Goal: Task Accomplishment & Management: Use online tool/utility

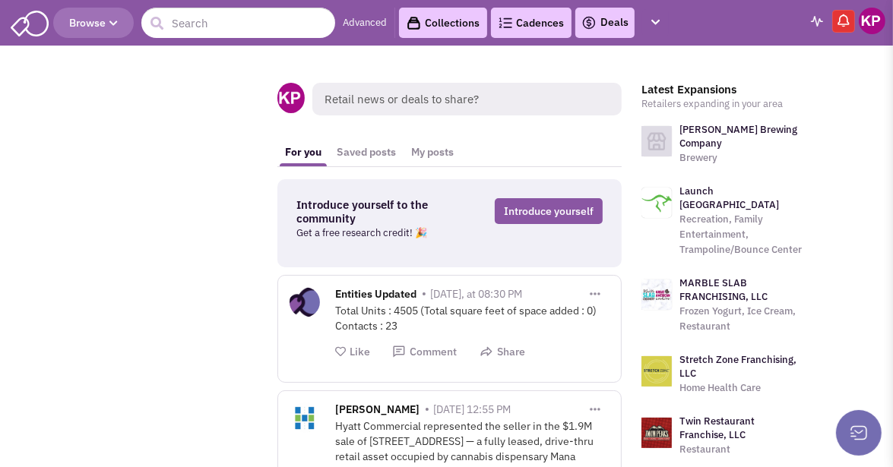
click at [594, 23] on img at bounding box center [588, 23] width 15 height 18
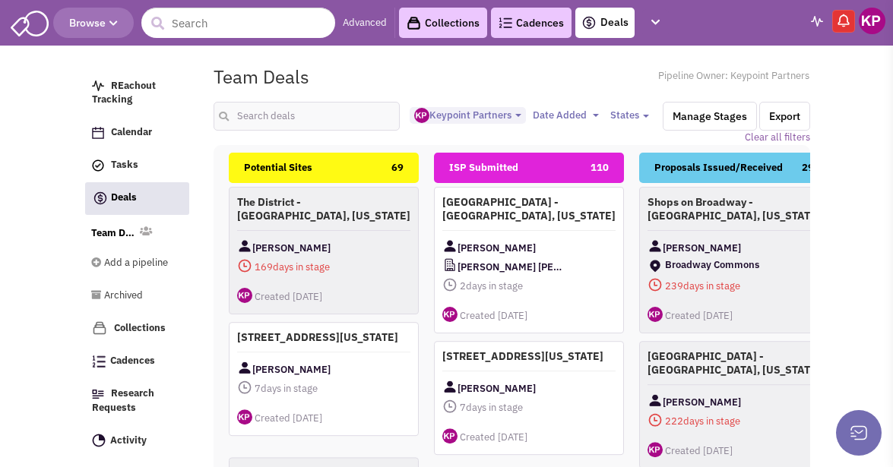
select select "1896"
select select
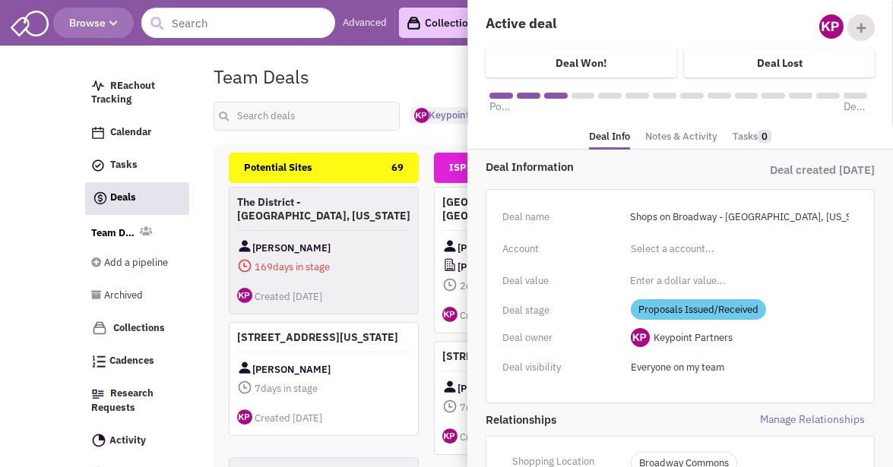
click at [679, 134] on link "Notes & Activity" at bounding box center [681, 137] width 72 height 22
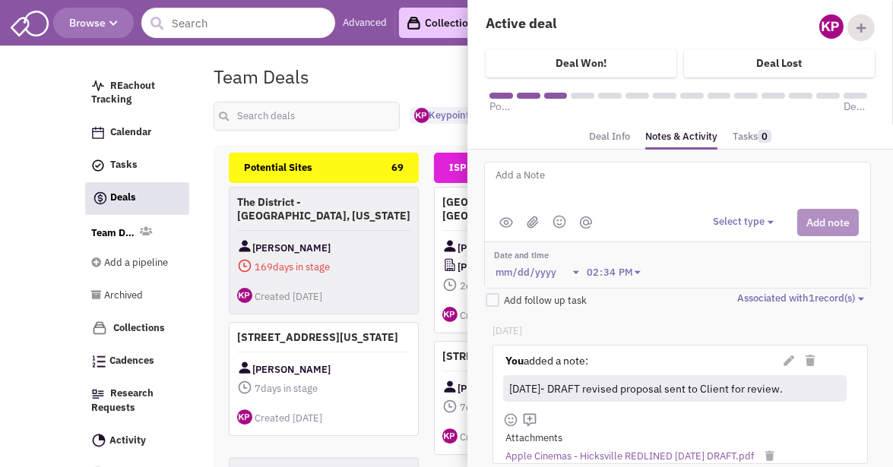
click at [636, 182] on textarea at bounding box center [682, 187] width 376 height 42
type textarea "8/13/25- Draft proposal (Option A) sent to Client for review."
click at [729, 217] on button "Select type" at bounding box center [745, 222] width 65 height 14
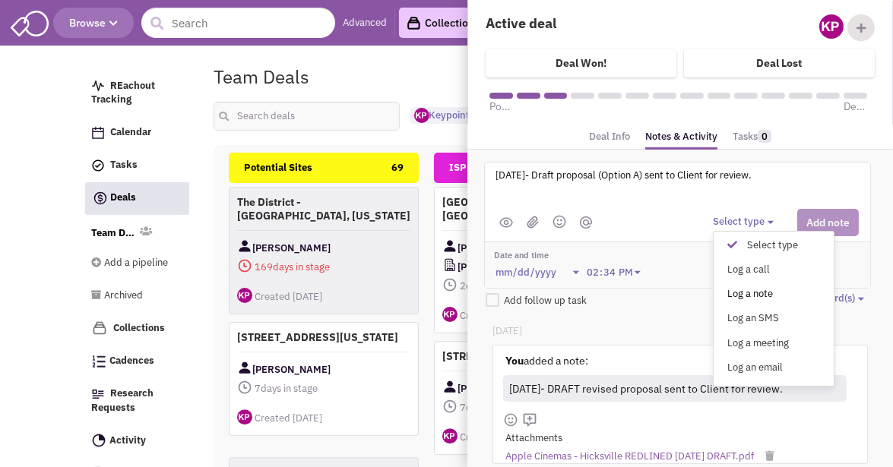
click at [748, 287] on div "Log a note" at bounding box center [735, 294] width 37 height 14
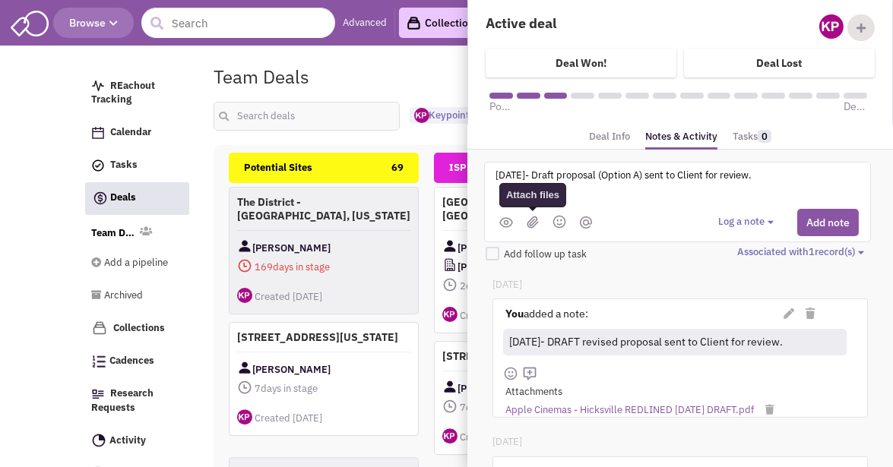
click at [528, 223] on img at bounding box center [532, 222] width 12 height 13
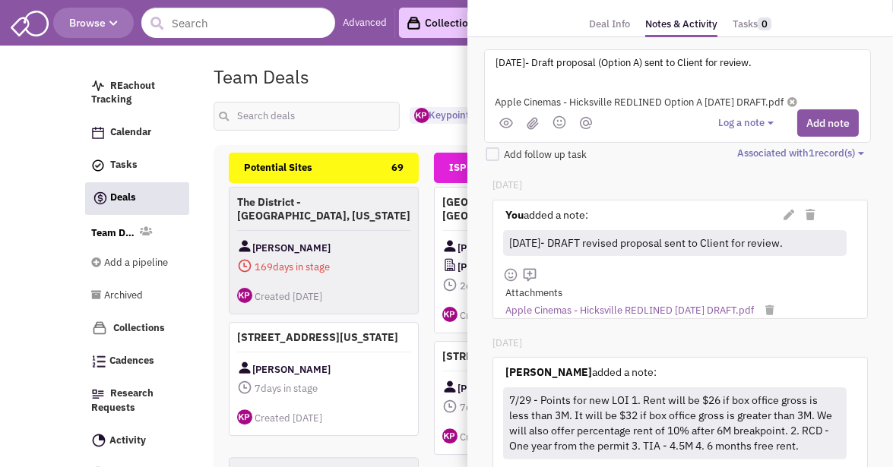
scroll to position [76, 0]
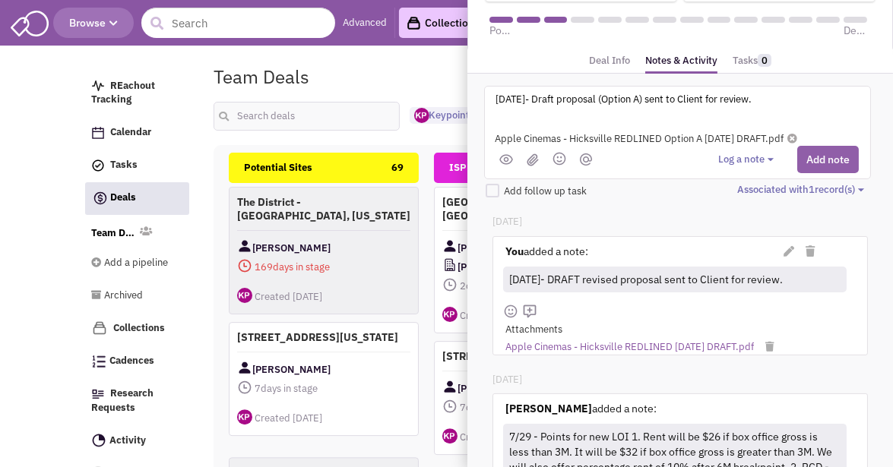
click at [823, 156] on button "Add note" at bounding box center [828, 159] width 62 height 27
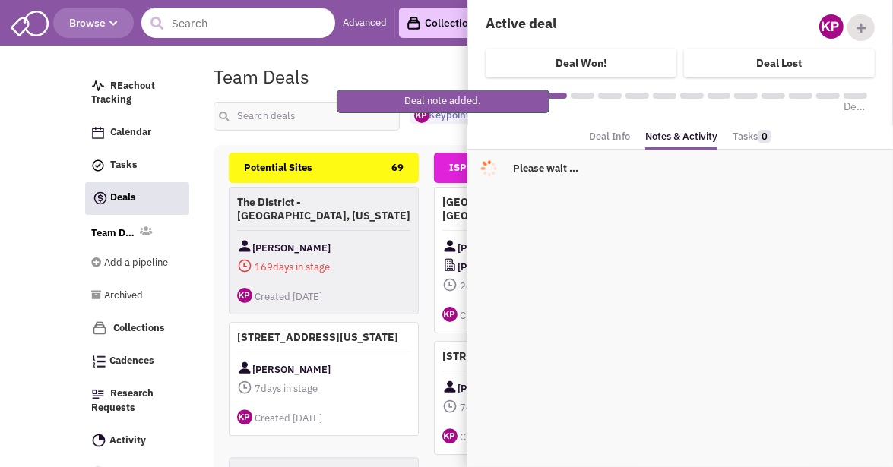
scroll to position [0, 0]
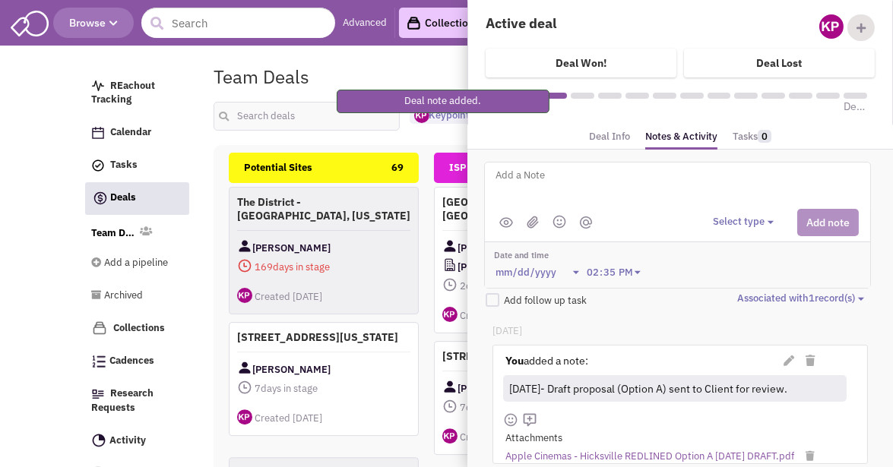
click at [403, 62] on div "Team Deals Pipeline Owner: Keypoint Partners" at bounding box center [512, 76] width 616 height 35
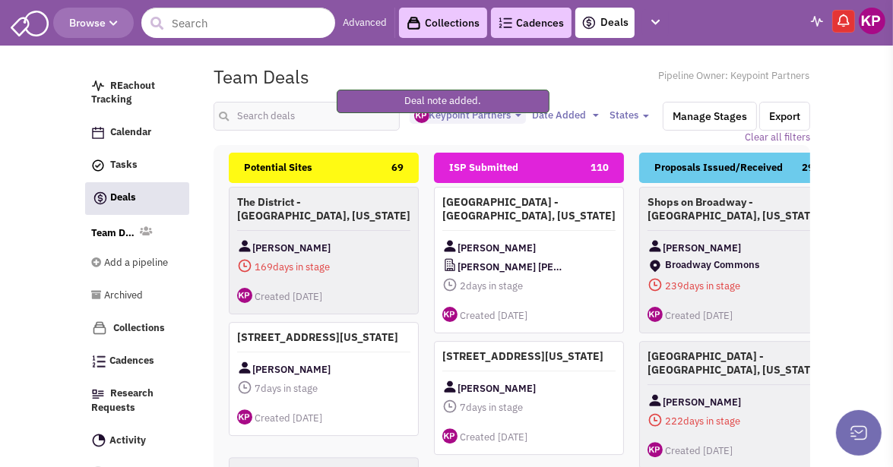
click at [868, 23] on img at bounding box center [871, 21] width 27 height 27
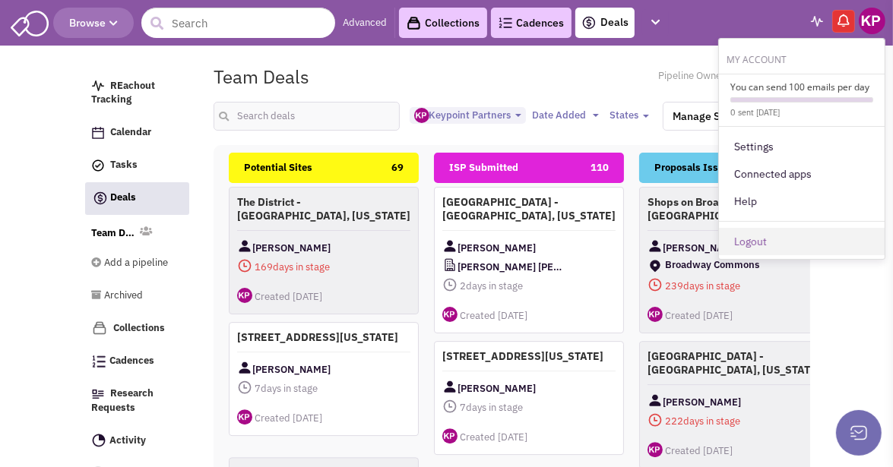
click at [772, 235] on link "Logout" at bounding box center [802, 241] width 166 height 27
